Goal: Check status: Check status

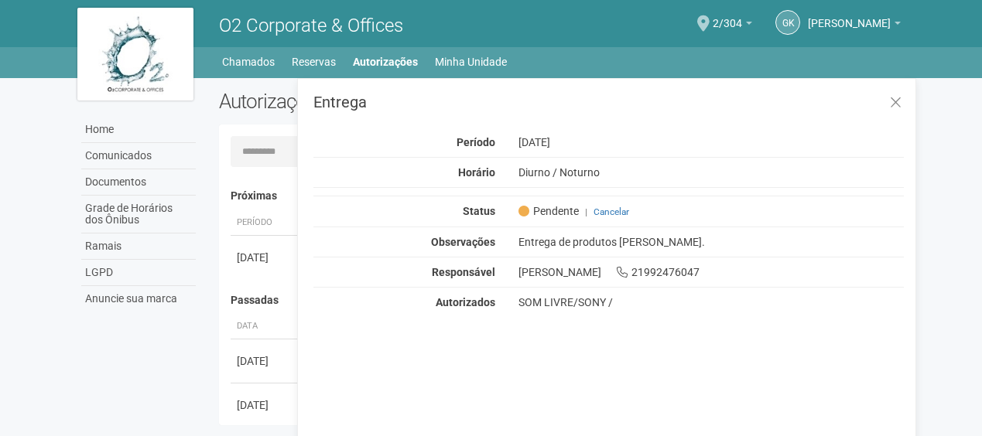
scroll to position [24, 0]
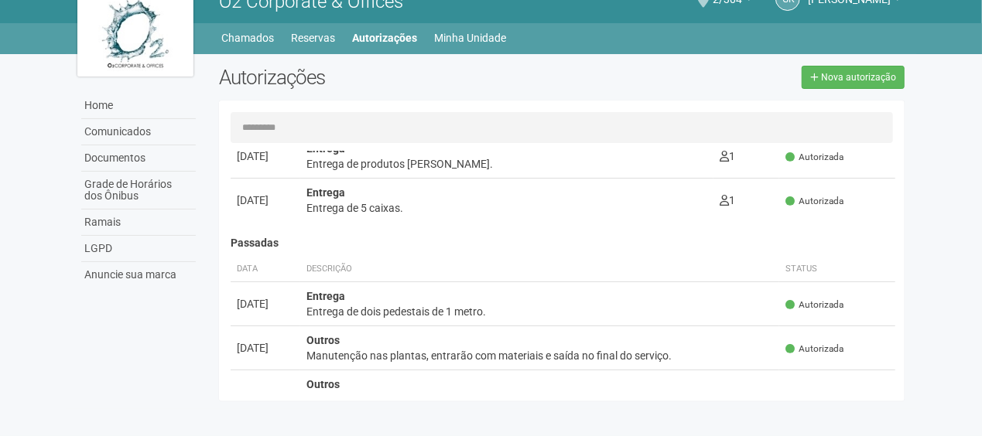
scroll to position [155, 0]
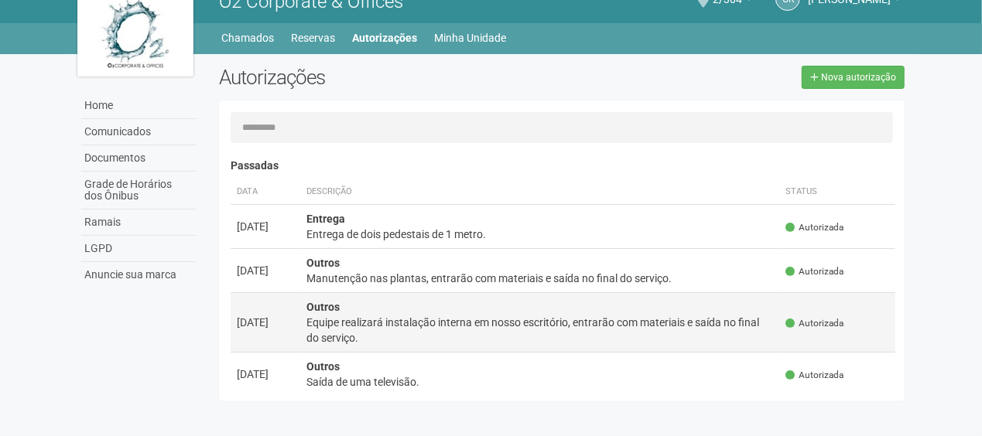
click at [531, 334] on div "Equipe realizará instalação interna em nosso escritório, entrarão com materiais…" at bounding box center [539, 330] width 467 height 31
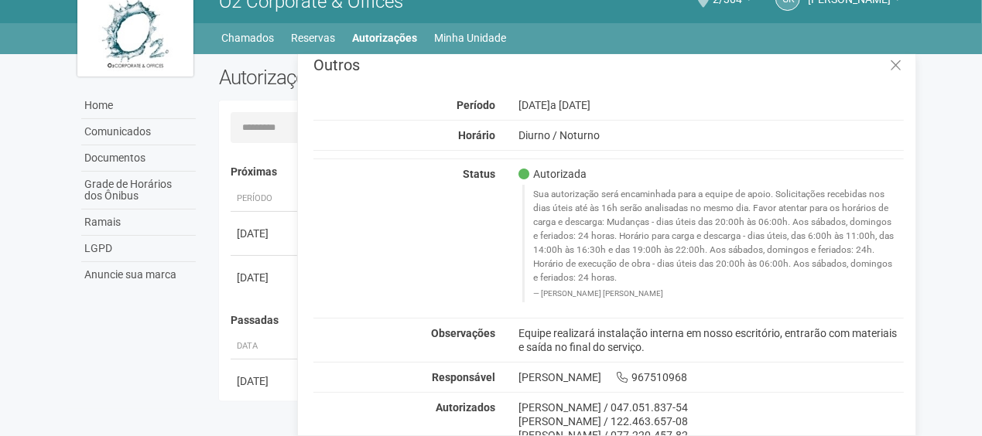
scroll to position [17, 0]
